Goal: Task Accomplishment & Management: Complete application form

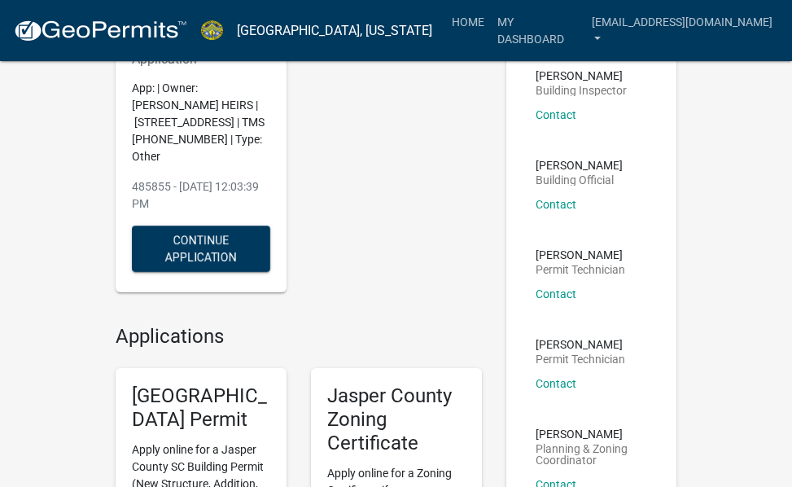
scroll to position [46, 0]
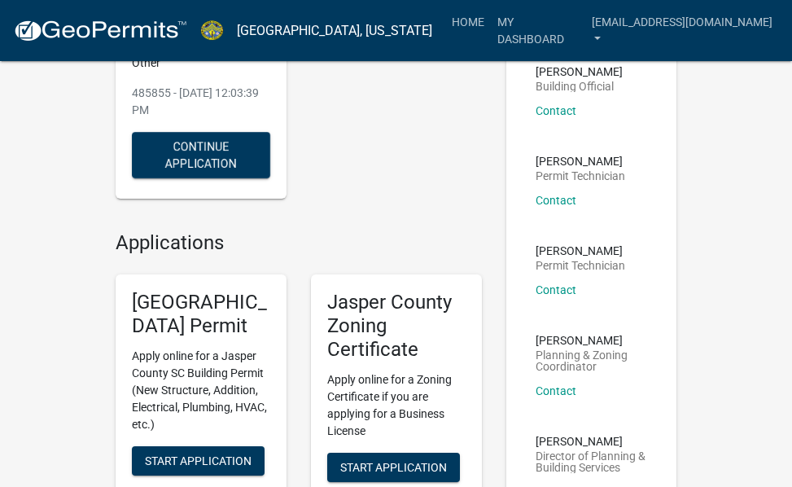
scroll to position [289, 0]
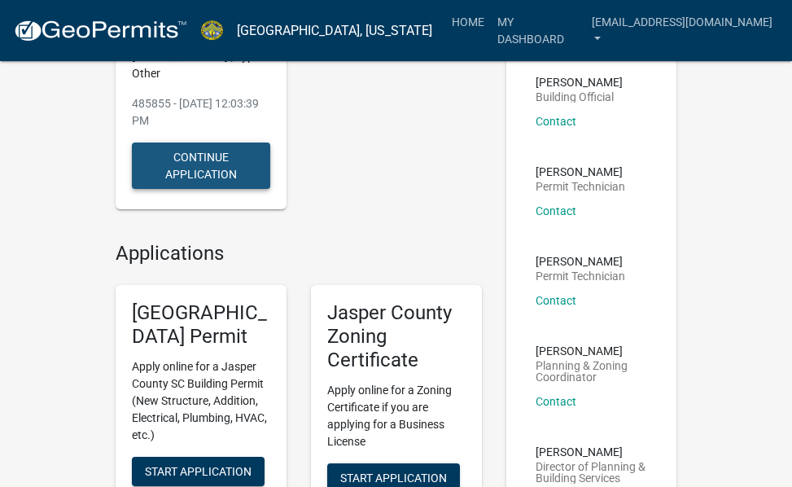
click at [217, 165] on button "Continue Application" at bounding box center [201, 165] width 138 height 46
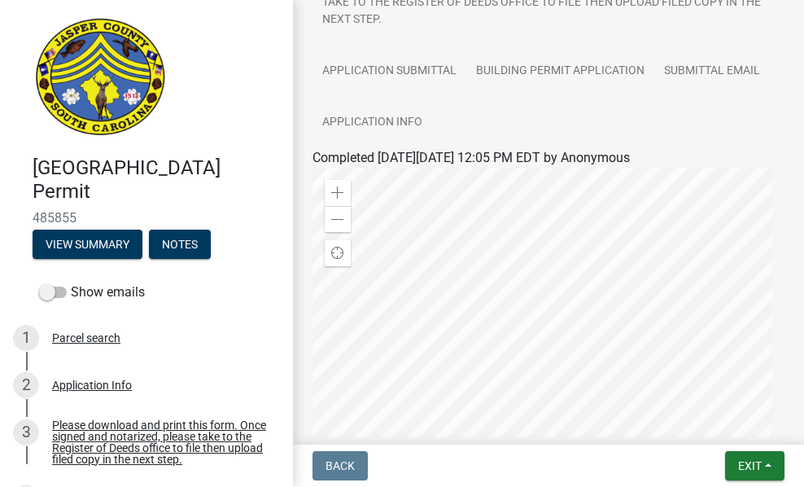
scroll to position [232, 0]
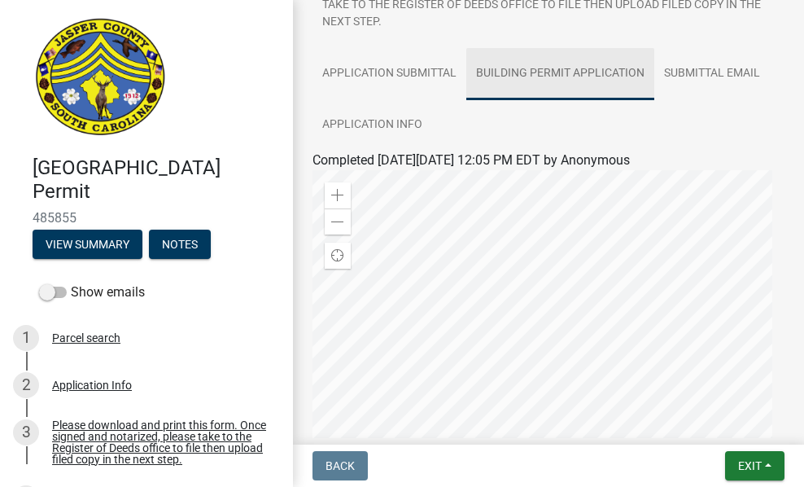
click at [534, 81] on link "Building Permit Application" at bounding box center [560, 74] width 188 height 52
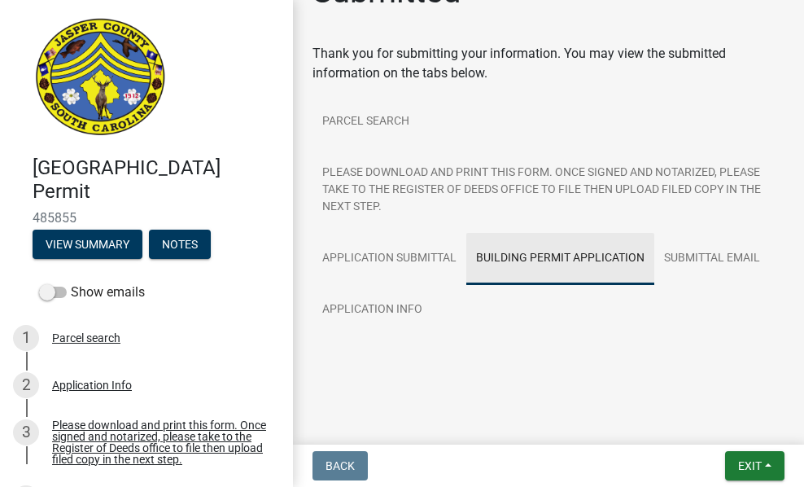
scroll to position [86, 0]
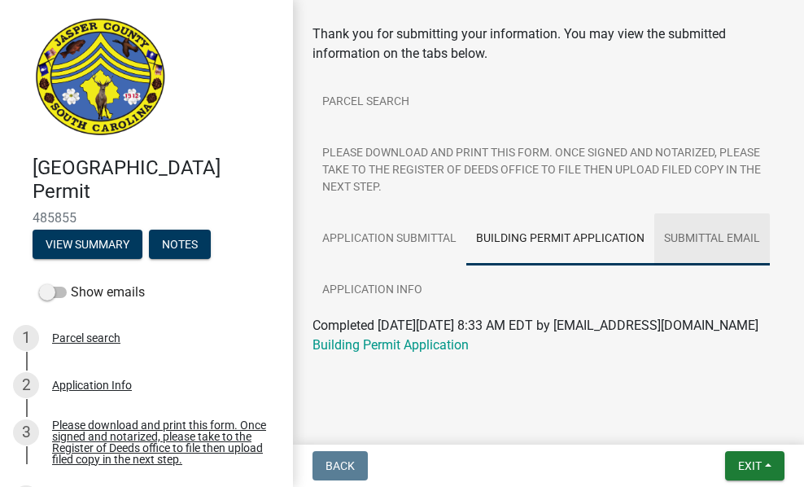
click at [714, 224] on link "Submittal Email" at bounding box center [712, 239] width 116 height 52
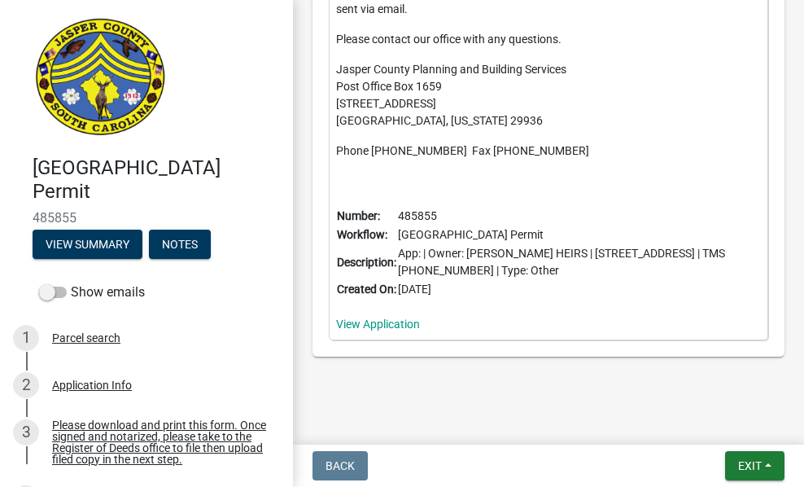
scroll to position [880, 0]
